Goal: Task Accomplishment & Management: Complete application form

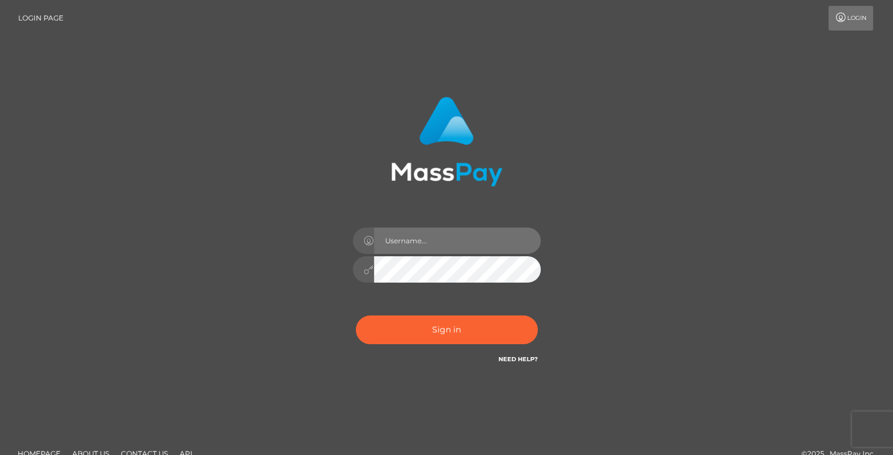
drag, startPoint x: 0, startPoint y: 0, endPoint x: 425, endPoint y: 252, distance: 494.2
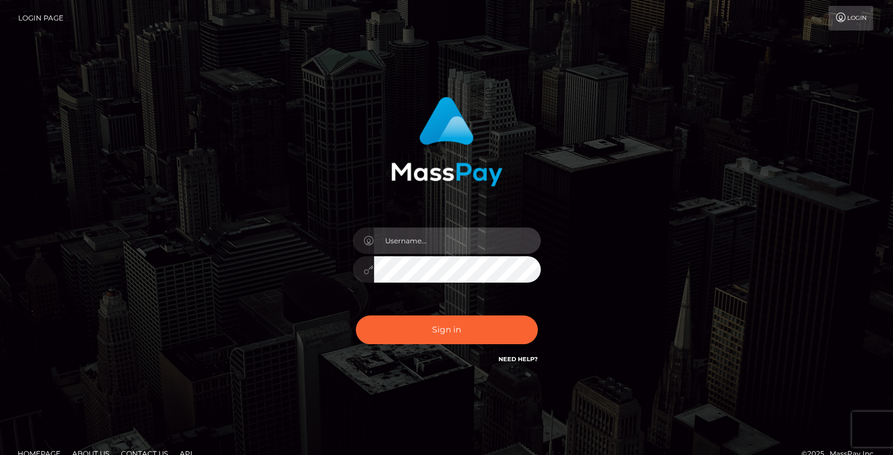
click at [425, 252] on input "text" at bounding box center [457, 241] width 167 height 26
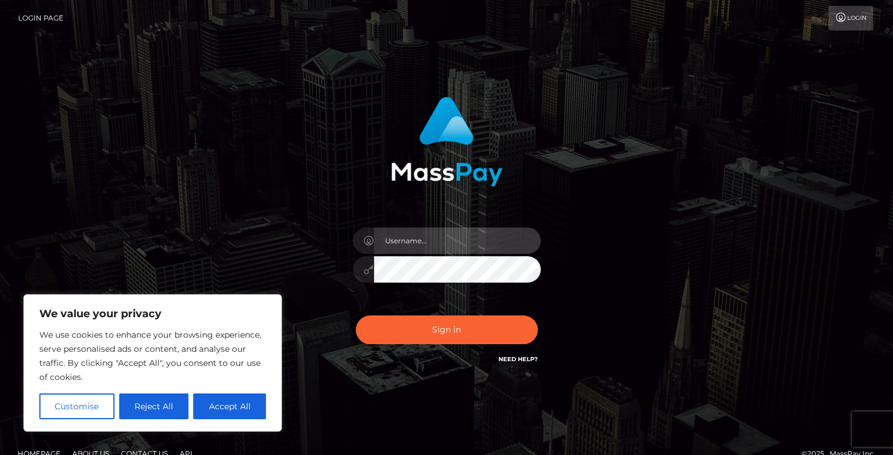
type input "[EMAIL_ADDRESS][DOMAIN_NAME]"
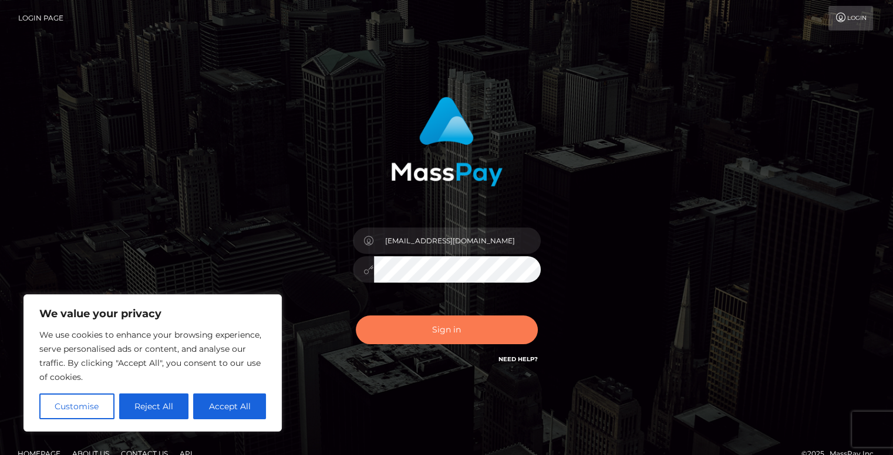
click at [436, 334] on button "Sign in" at bounding box center [447, 330] width 182 height 29
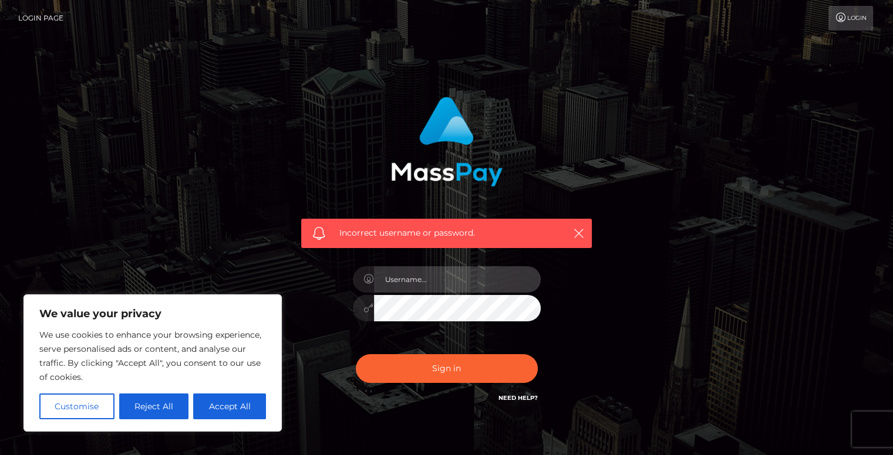
click at [428, 287] on input "text" at bounding box center [457, 279] width 167 height 26
type input "frdz44061@gmail.com"
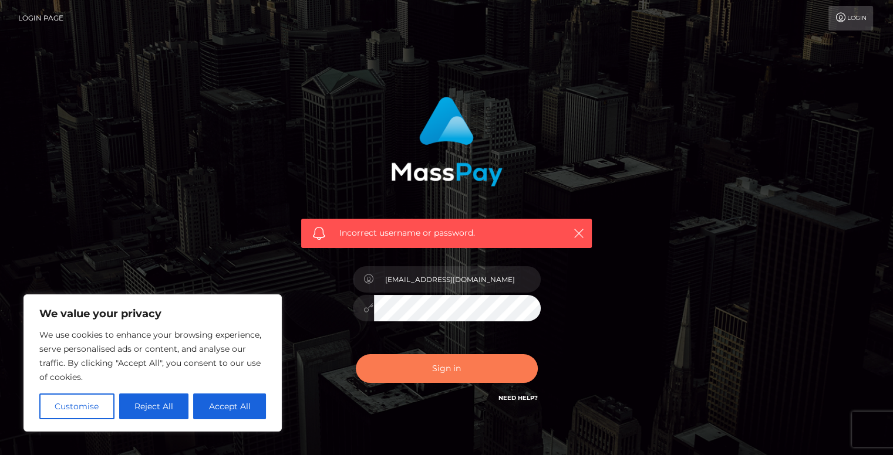
click at [423, 368] on button "Sign in" at bounding box center [447, 368] width 182 height 29
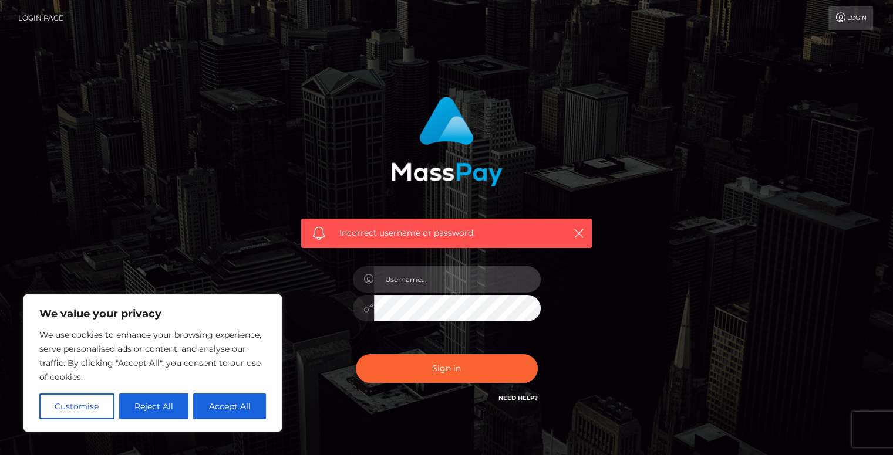
click at [421, 279] on input "text" at bounding box center [457, 279] width 167 height 26
type input "ZnJkejQ0MDYxQGdtYWlsLmNvbQ=="
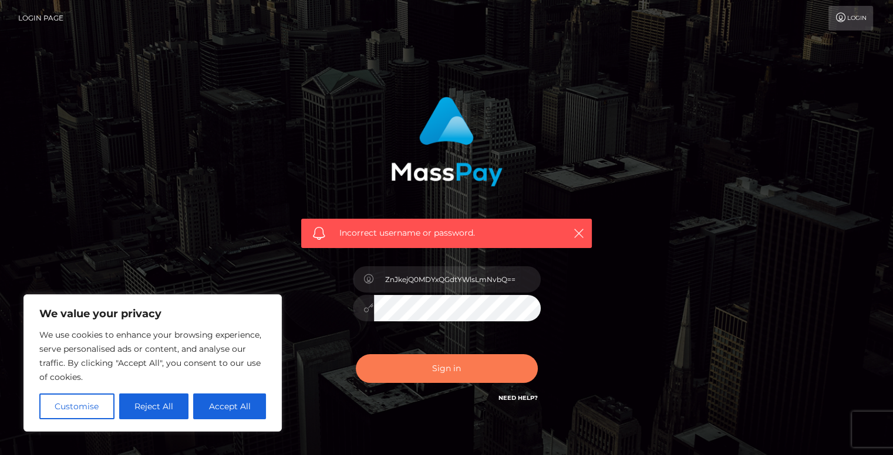
click at [447, 365] on button "Sign in" at bounding box center [447, 368] width 182 height 29
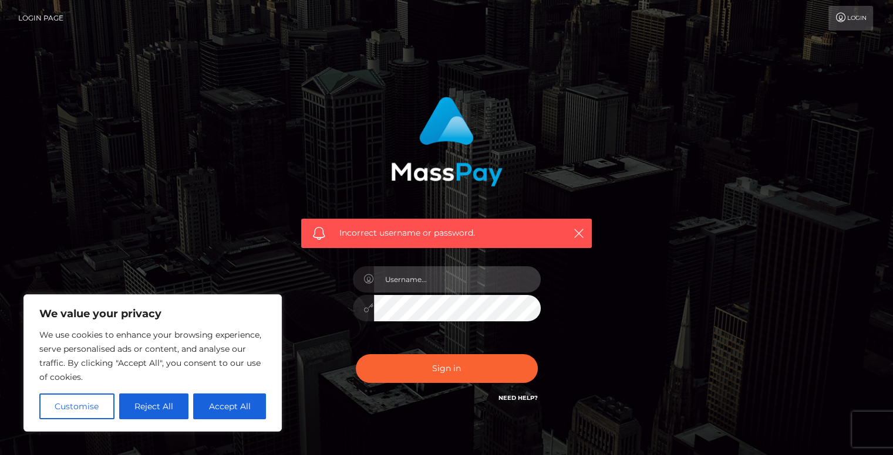
click at [454, 278] on input "text" at bounding box center [457, 279] width 167 height 26
type input "[EMAIL_ADDRESS][DOMAIN_NAME]"
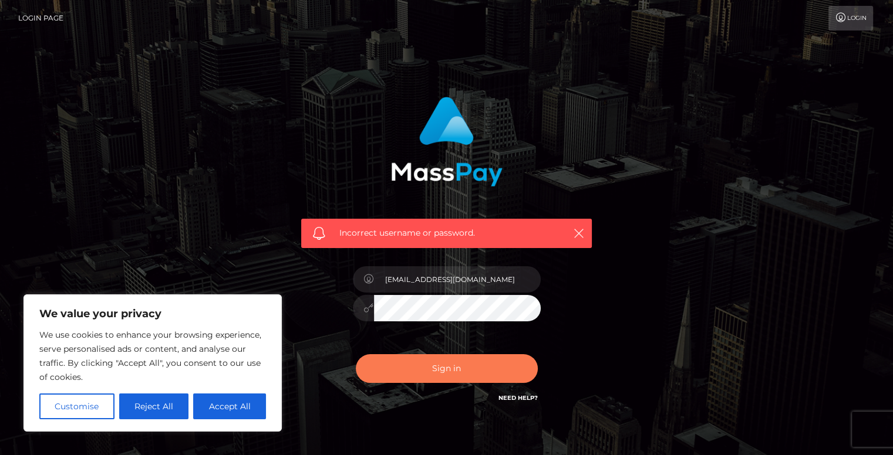
click at [461, 369] on button "Sign in" at bounding box center [447, 368] width 182 height 29
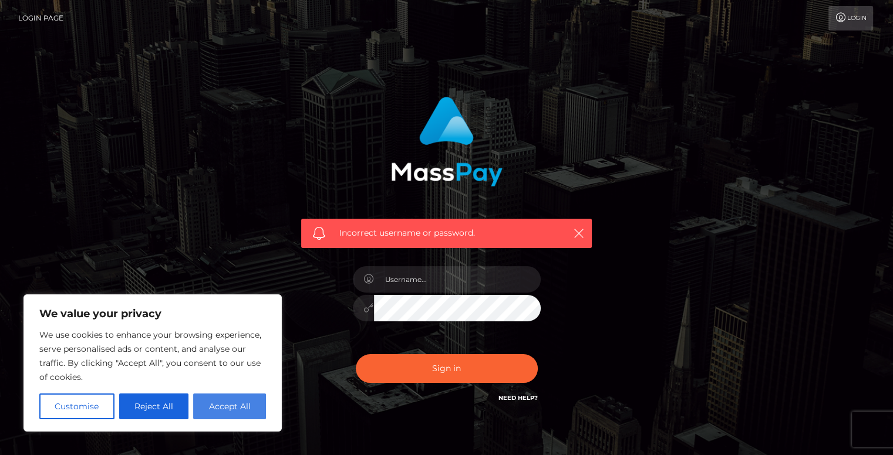
click at [221, 407] on button "Accept All" at bounding box center [229, 407] width 73 height 26
checkbox input "true"
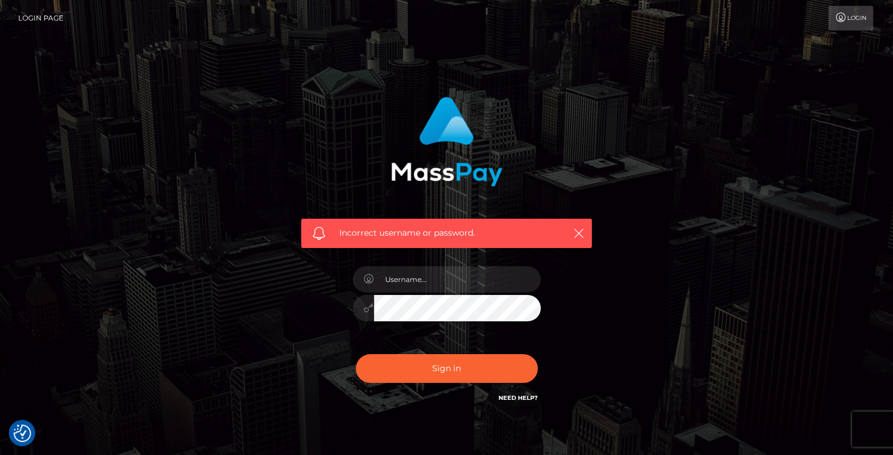
click at [850, 15] on link "Login" at bounding box center [850, 18] width 45 height 25
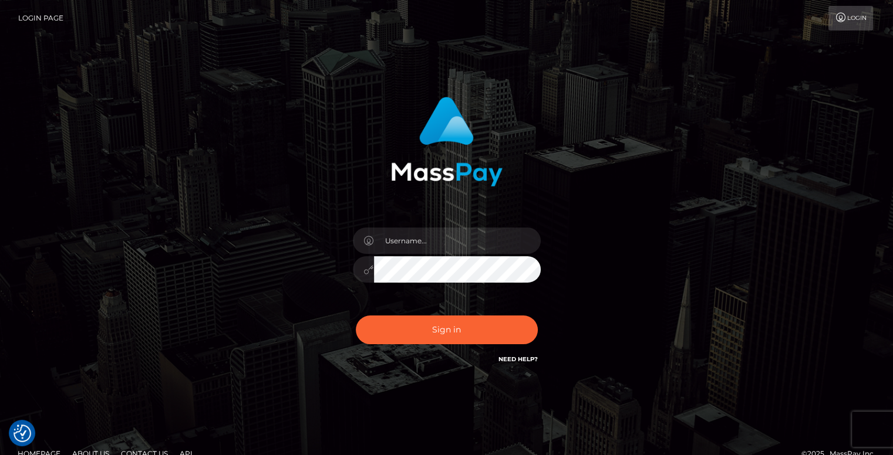
click at [850, 15] on link "Login" at bounding box center [850, 18] width 45 height 25
click at [457, 254] on input "text" at bounding box center [457, 241] width 167 height 26
type input "ZnJkejQ0MDYxQGdtYWlsLmNvbQ=="
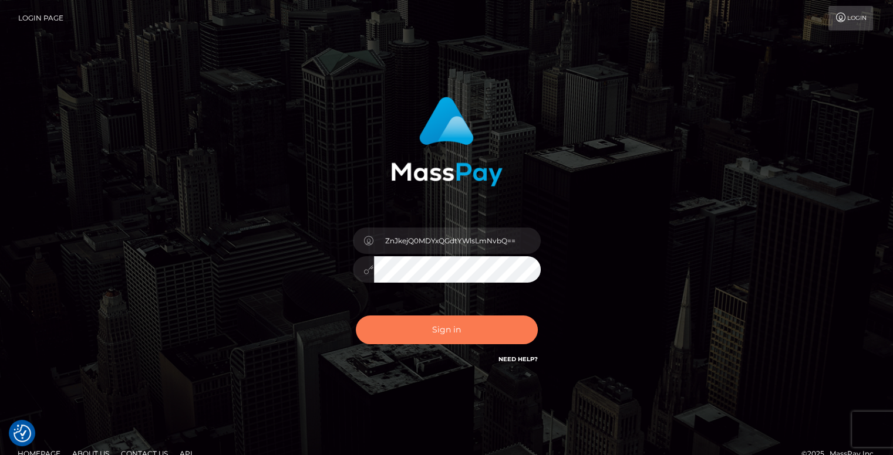
click at [493, 334] on button "Sign in" at bounding box center [447, 330] width 182 height 29
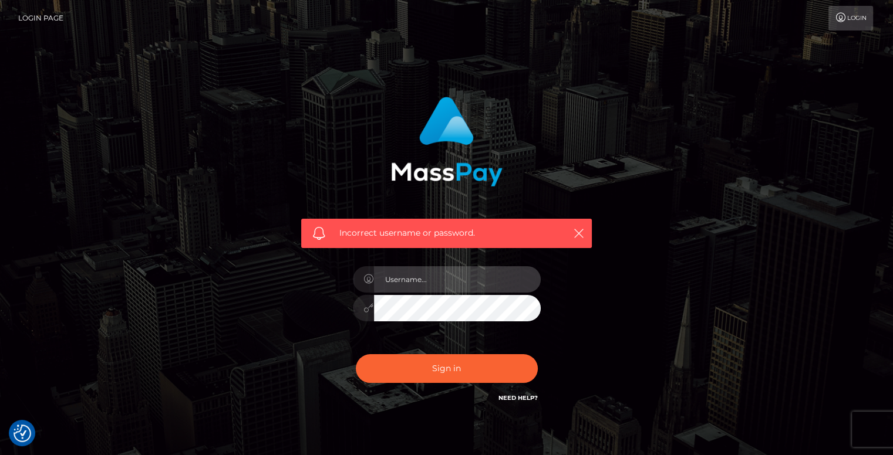
type input "[EMAIL_ADDRESS][DOMAIN_NAME]"
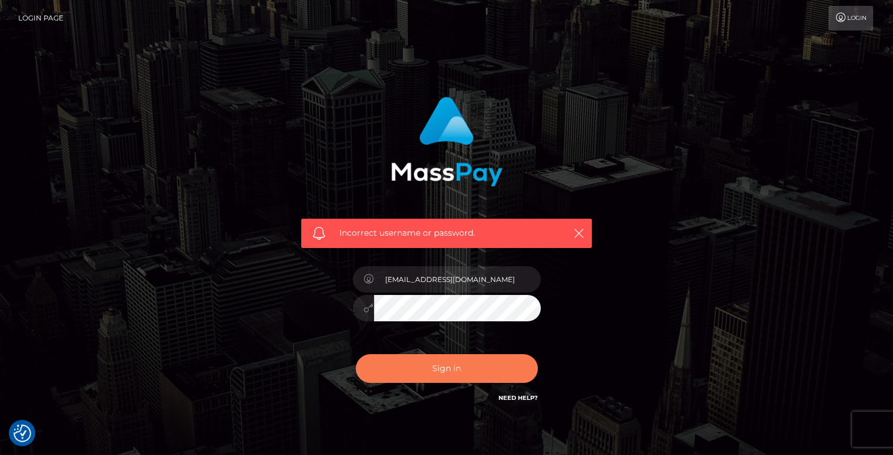
click at [385, 370] on button "Sign in" at bounding box center [447, 368] width 182 height 29
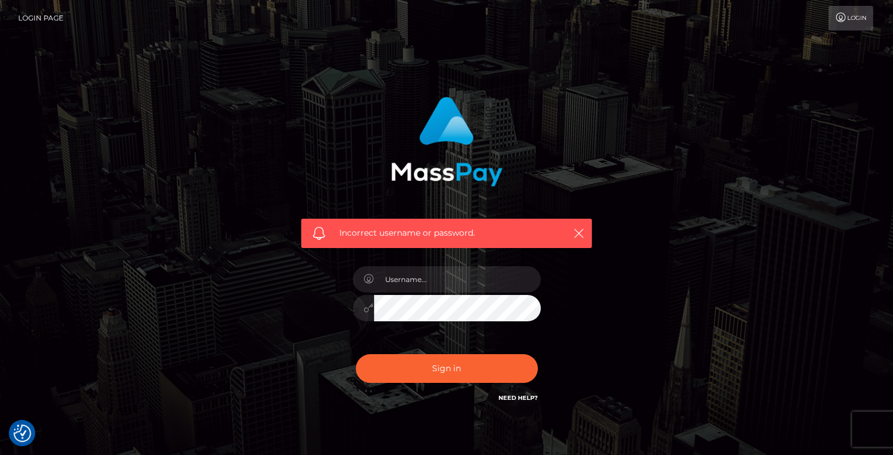
click at [518, 395] on link "Need Help?" at bounding box center [517, 398] width 39 height 8
click at [519, 400] on link "Need Help?" at bounding box center [517, 398] width 39 height 8
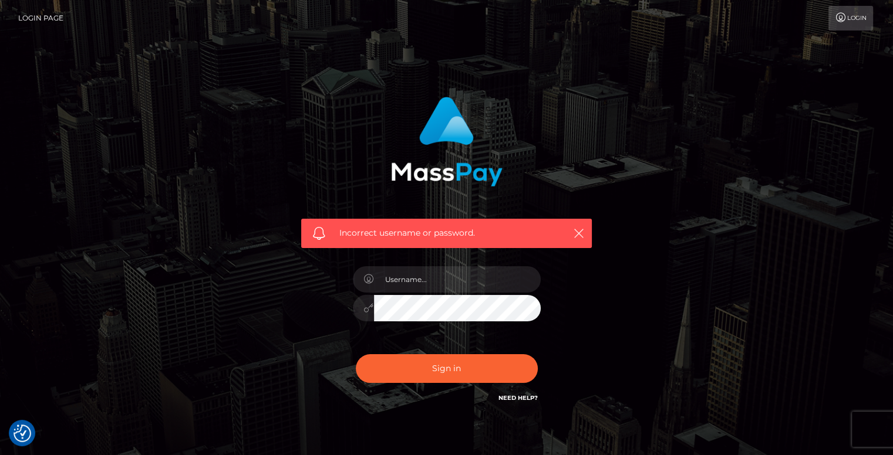
scroll to position [58, 0]
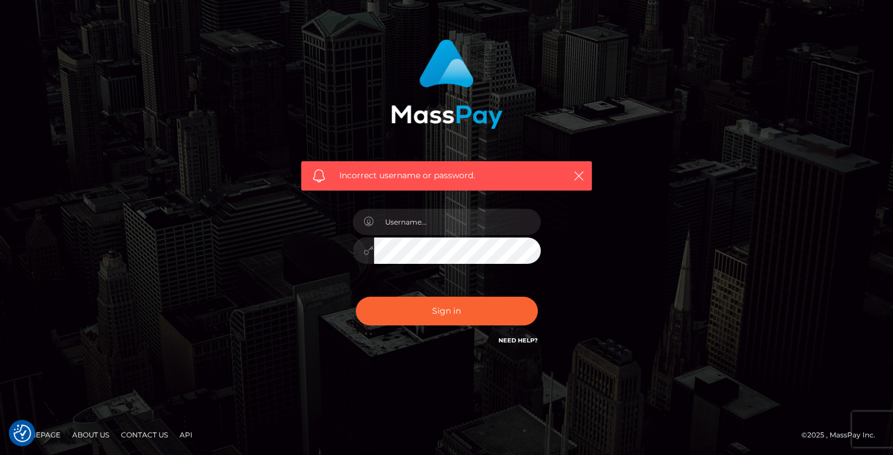
click at [519, 337] on link "Need Help?" at bounding box center [517, 341] width 39 height 8
